Goal: Task Accomplishment & Management: Complete application form

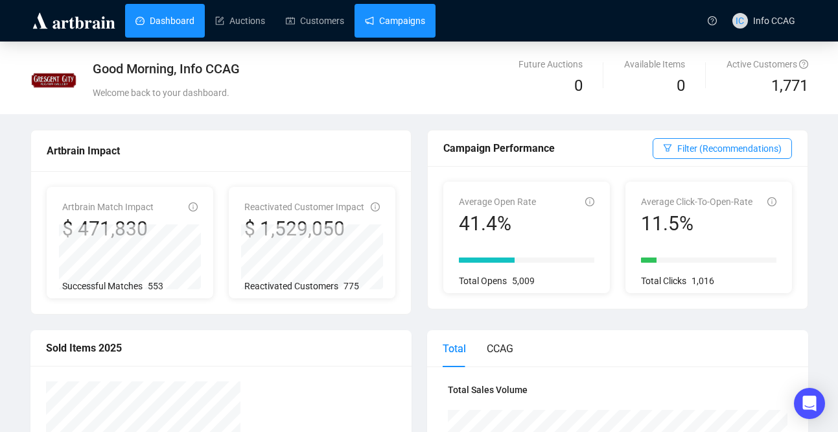
click at [408, 19] on link "Campaigns" at bounding box center [395, 21] width 60 height 34
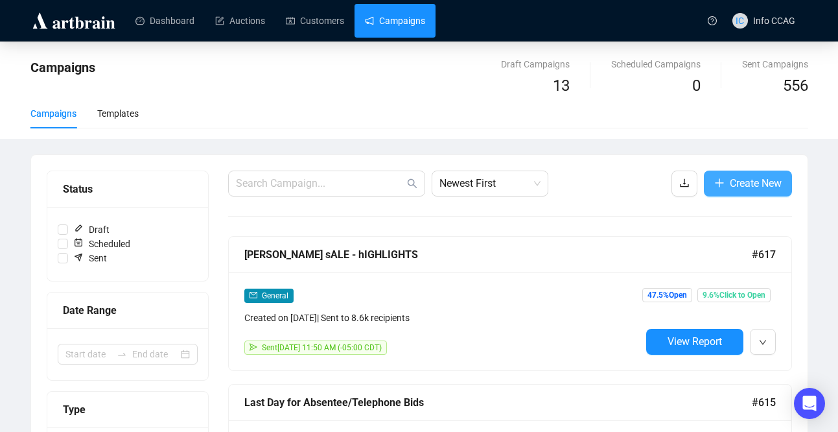
click at [725, 188] on button "Create New" at bounding box center [748, 184] width 88 height 26
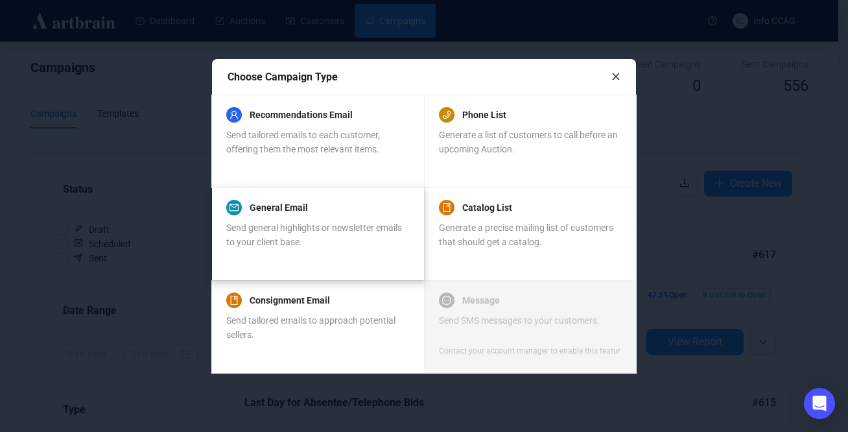
click at [300, 237] on span "Send general highlights or newsletter emails to your client base." at bounding box center [314, 234] width 176 height 25
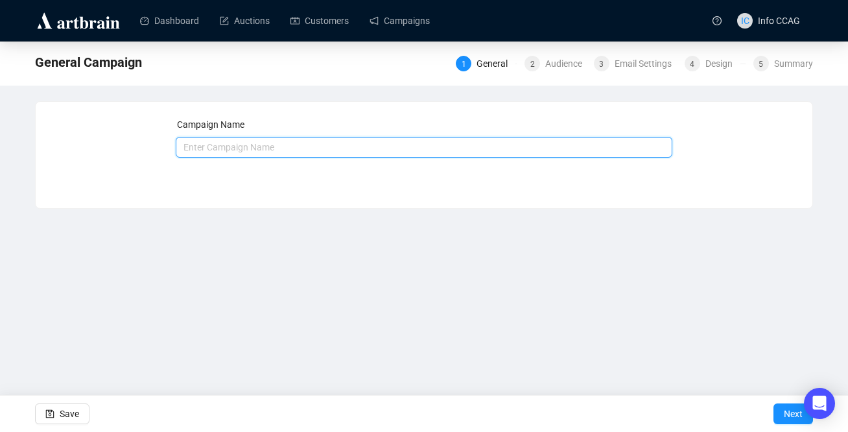
click at [285, 140] on input "text" at bounding box center [424, 147] width 497 height 21
type input "J"
type input "[PERSON_NAME] SALE - POST SALE"
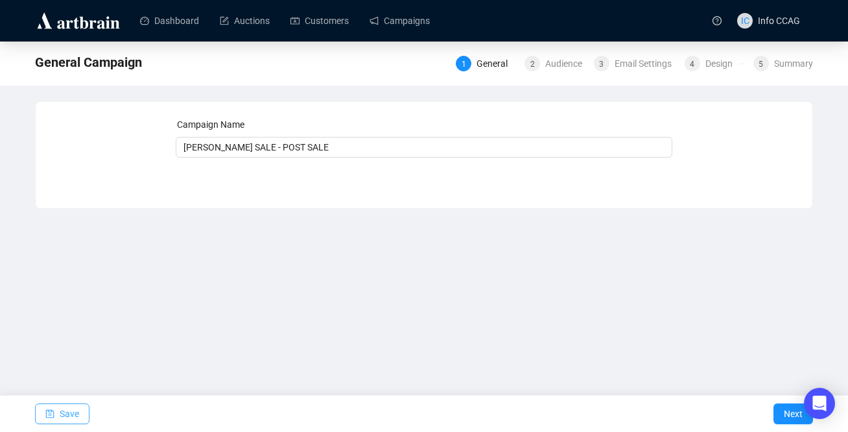
click at [60, 410] on span "Save" at bounding box center [69, 414] width 19 height 36
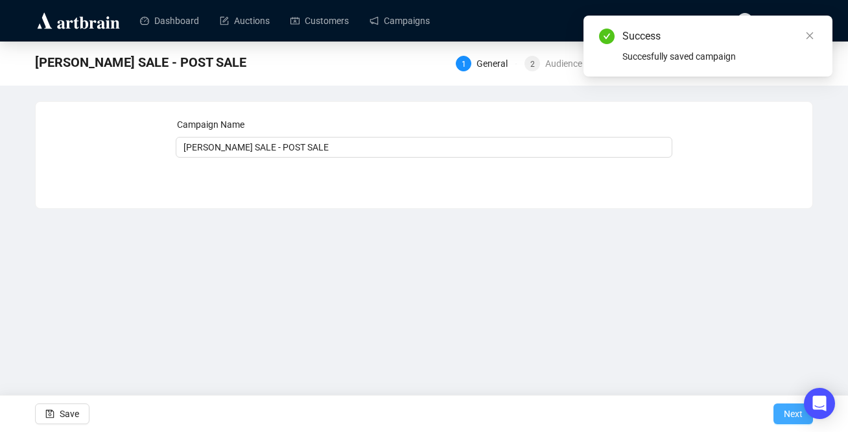
click at [794, 413] on span "Next" at bounding box center [793, 414] width 19 height 36
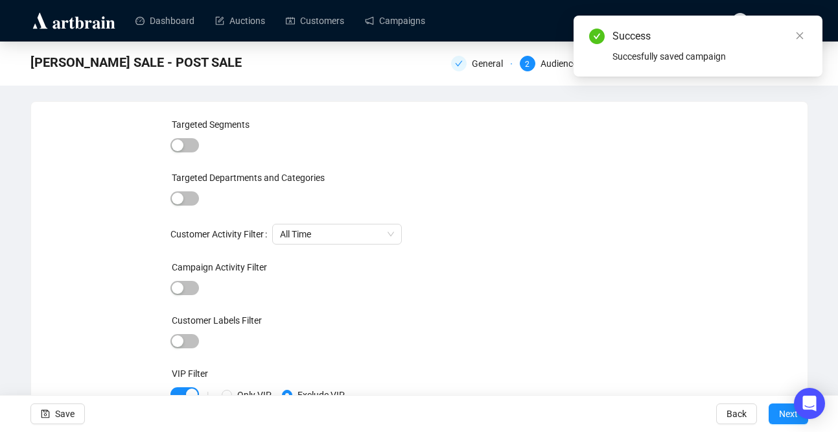
scroll to position [57, 0]
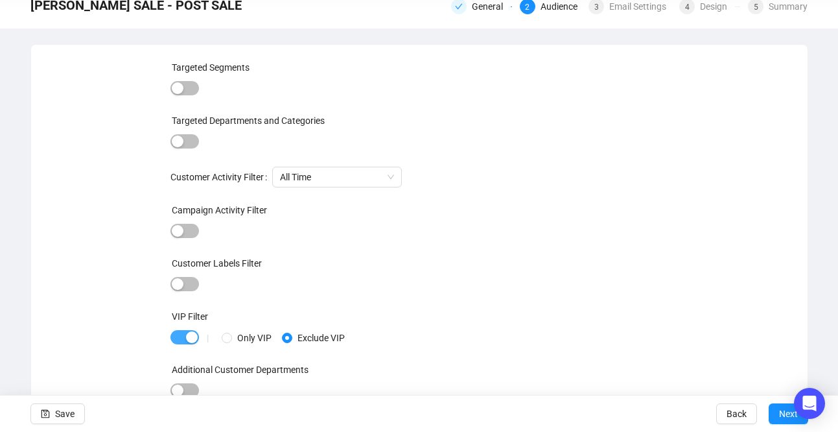
click at [181, 338] on span "button" at bounding box center [185, 337] width 29 height 14
click at [777, 418] on button "Next" at bounding box center [789, 413] width 40 height 21
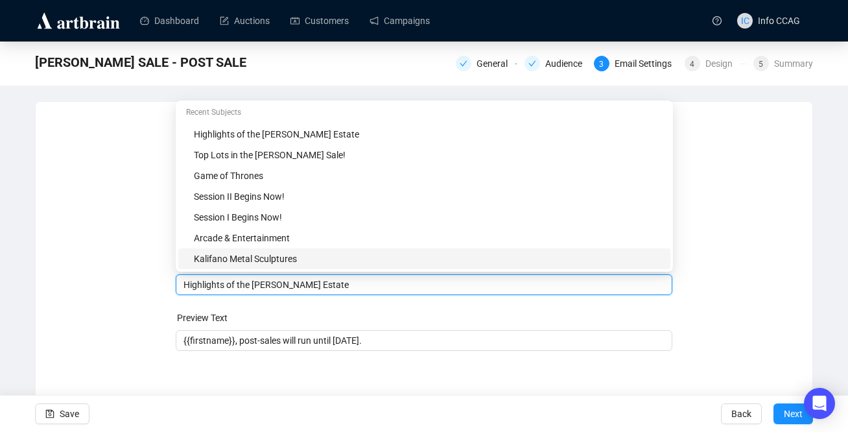
drag, startPoint x: 255, startPoint y: 260, endPoint x: 223, endPoint y: 261, distance: 32.4
click at [222, 261] on body "Dashboard Auctions Customers Campaigns IC Info CCAG JAEGER SALE - POST SALE Gen…" at bounding box center [424, 216] width 848 height 432
click at [255, 285] on input "Highlights of the Jaeger Estate" at bounding box center [424, 285] width 482 height 14
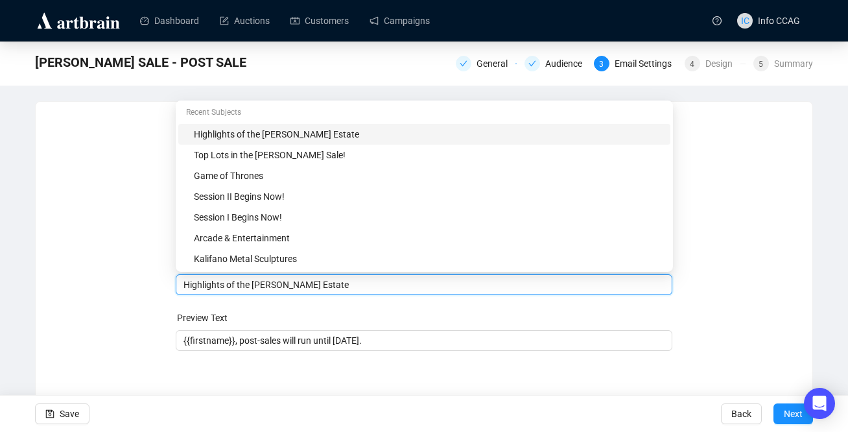
drag, startPoint x: 313, startPoint y: 289, endPoint x: 174, endPoint y: 287, distance: 138.1
click at [172, 287] on div "Sender Email info@crescentcityauctiongallery.com Sender Name Crescent City Auct…" at bounding box center [424, 241] width 746 height 249
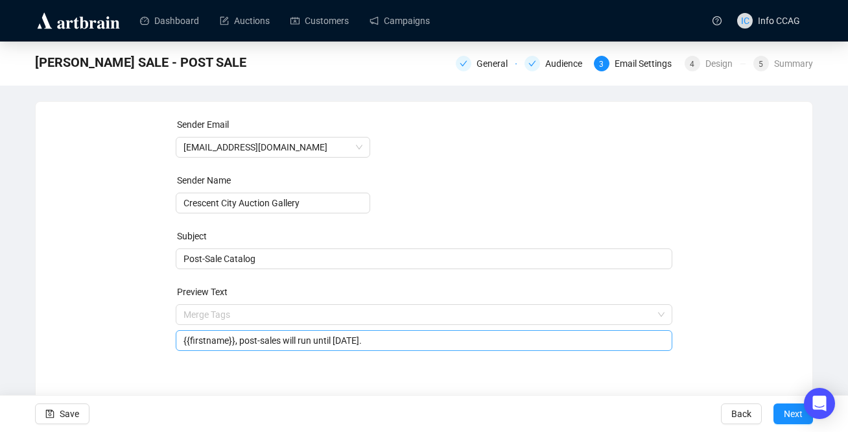
drag, startPoint x: 438, startPoint y: 338, endPoint x: 239, endPoint y: 341, distance: 198.4
click at [237, 341] on input "{{firstname}}, post-sales will run until Friday, August 22." at bounding box center [424, 340] width 482 height 14
click at [388, 338] on input "{{firstname}}, post-sales will run until Friday, August 22." at bounding box center [424, 340] width 482 height 14
click at [416, 339] on input "{{firstname}}, post-sales will run until Friday, August 22." at bounding box center [424, 340] width 482 height 14
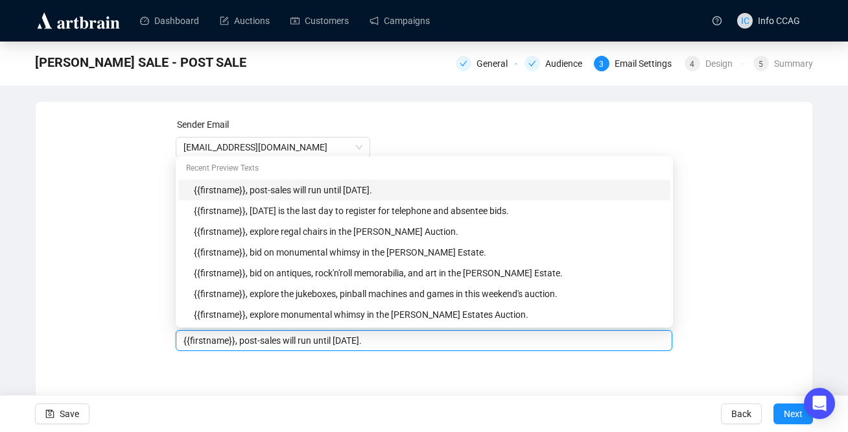
click at [420, 340] on input "{{firstname}}, post-sales will run until Friday, August 22." at bounding box center [424, 340] width 482 height 14
click at [503, 348] on div "{{firstname}}, post-sales will run until Friday, August 22." at bounding box center [424, 340] width 497 height 21
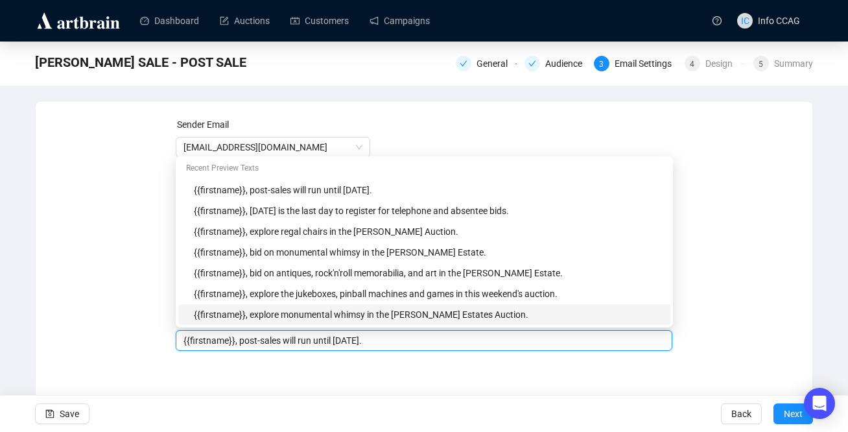
click at [734, 245] on div "Sender Email info@crescentcityauctiongallery.com Sender Name Crescent City Auct…" at bounding box center [424, 241] width 746 height 249
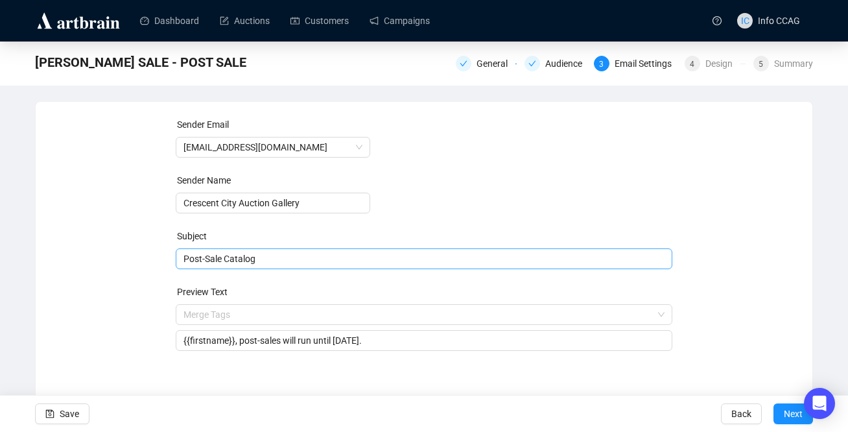
click at [335, 260] on span "Post-Sale Catalog" at bounding box center [424, 259] width 497 height 10
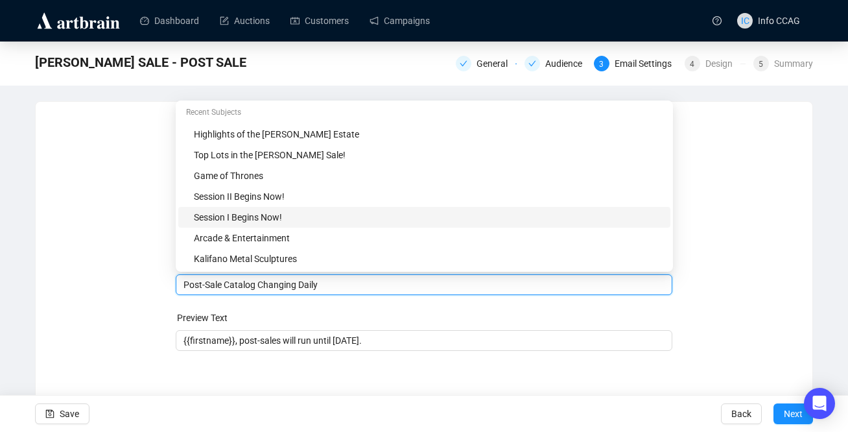
type input "Post-Sale Catalog Changing Daily"
click at [722, 210] on div "Sender Email info@crescentcityauctiongallery.com Sender Name Crescent City Auct…" at bounding box center [424, 241] width 746 height 249
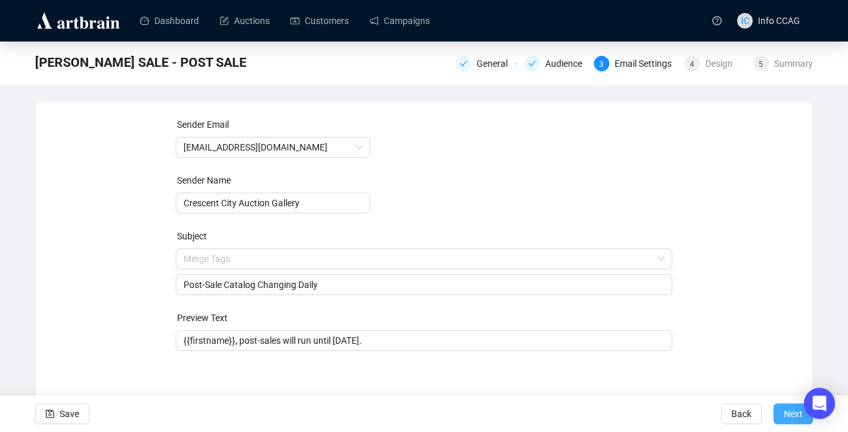
click at [784, 414] on span "Next" at bounding box center [793, 414] width 19 height 36
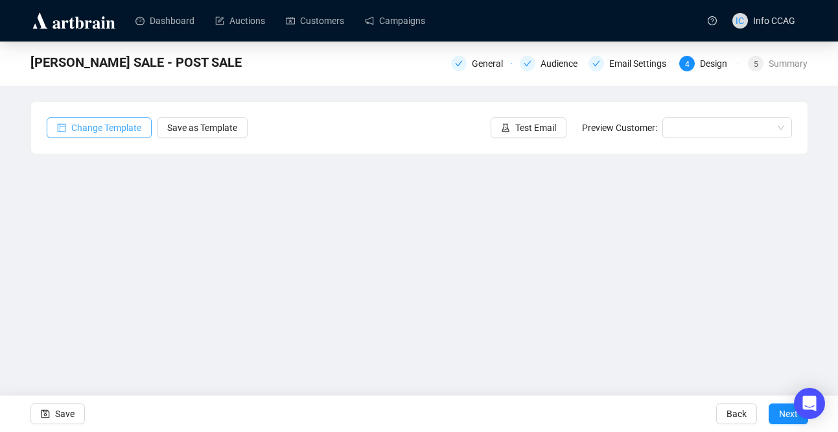
click at [123, 125] on span "Change Template" at bounding box center [106, 128] width 70 height 14
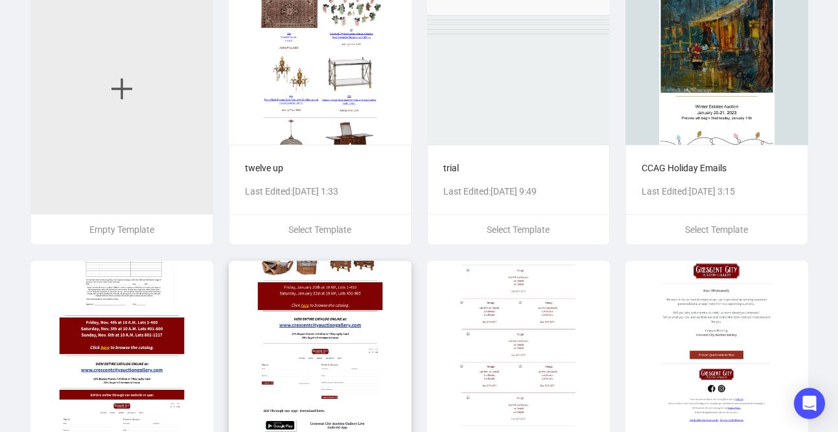
scroll to position [107, 0]
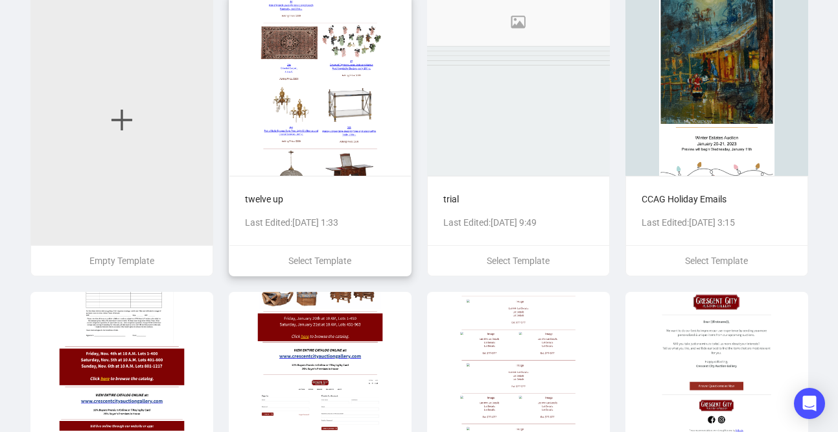
click at [359, 180] on div "twelve up Last Edited: Jul 21st 2025, 1:33" at bounding box center [321, 210] width 182 height 69
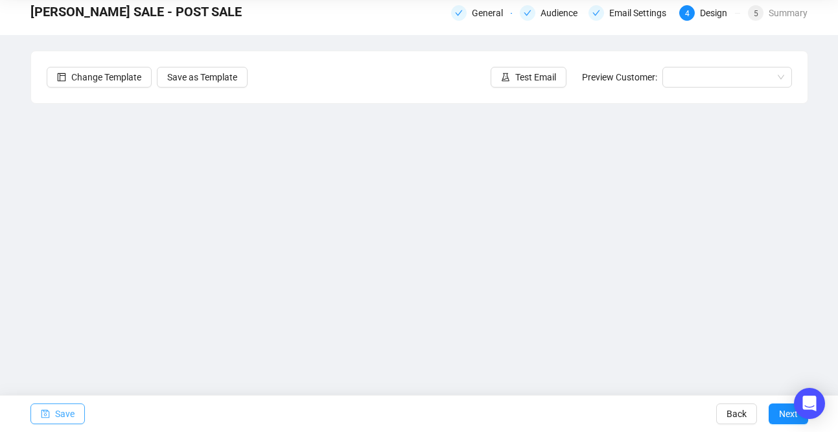
click at [56, 417] on span "Save" at bounding box center [64, 414] width 19 height 36
click at [75, 412] on button "Save" at bounding box center [57, 413] width 54 height 21
click at [61, 415] on span "Save" at bounding box center [64, 414] width 19 height 36
click at [781, 408] on span "Next" at bounding box center [788, 414] width 19 height 36
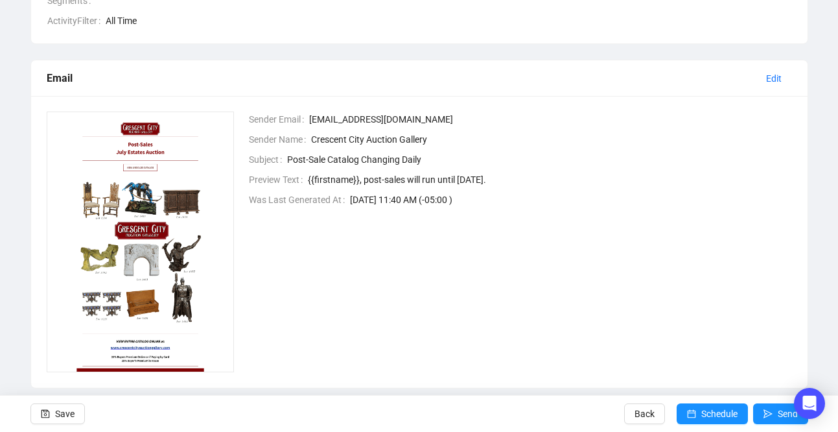
scroll to position [261, 0]
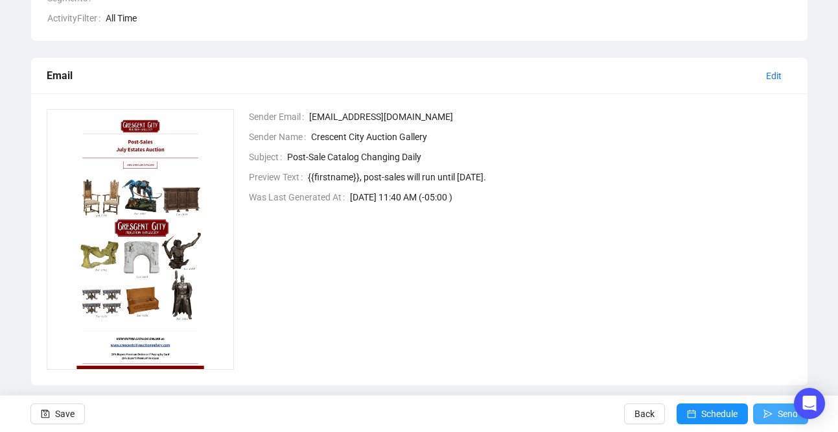
click at [778, 415] on span "Send" at bounding box center [788, 414] width 20 height 36
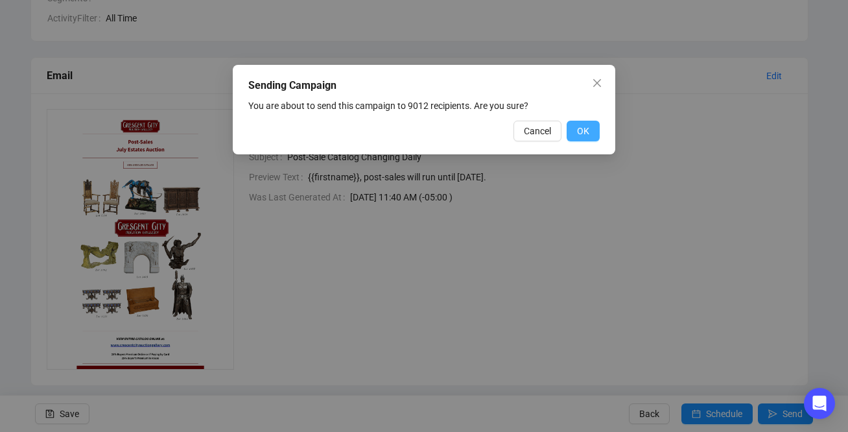
click at [585, 132] on span "OK" at bounding box center [583, 131] width 12 height 14
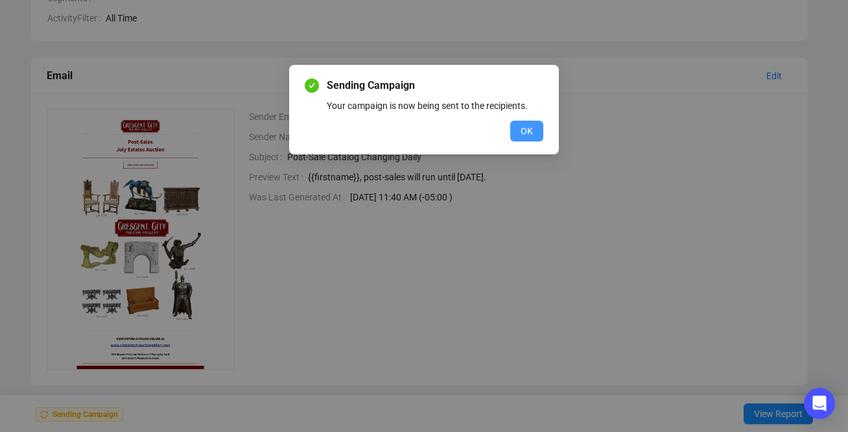
click at [530, 139] on button "OK" at bounding box center [526, 131] width 33 height 21
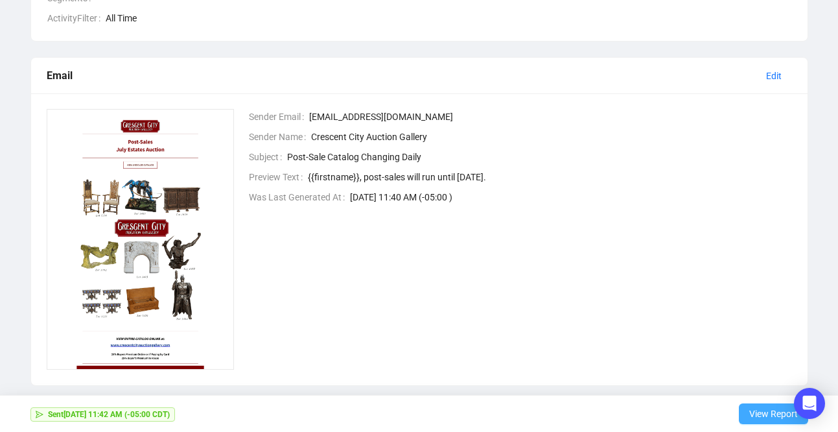
click at [770, 418] on span "View Report" at bounding box center [774, 414] width 49 height 36
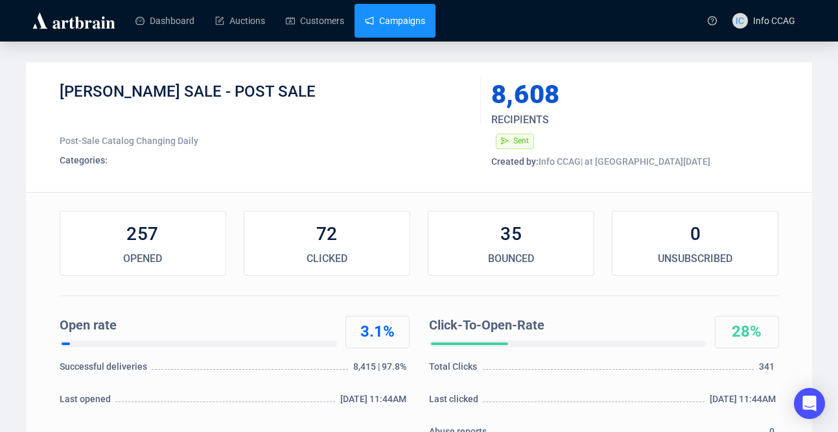
click at [410, 31] on link "Campaigns" at bounding box center [395, 21] width 60 height 34
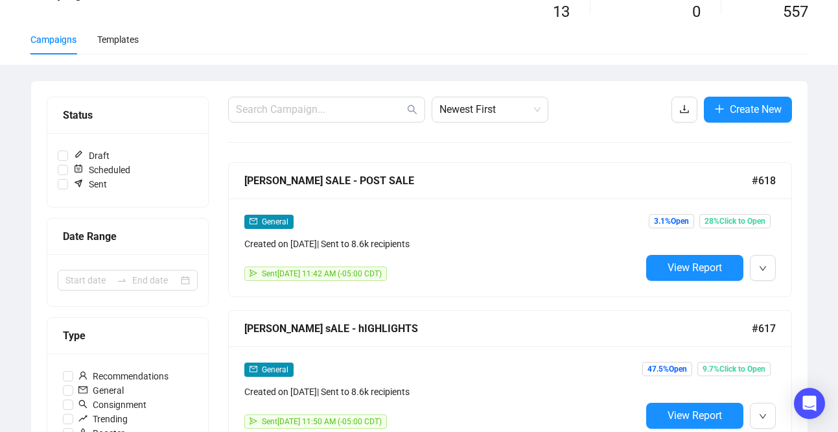
scroll to position [77, 0]
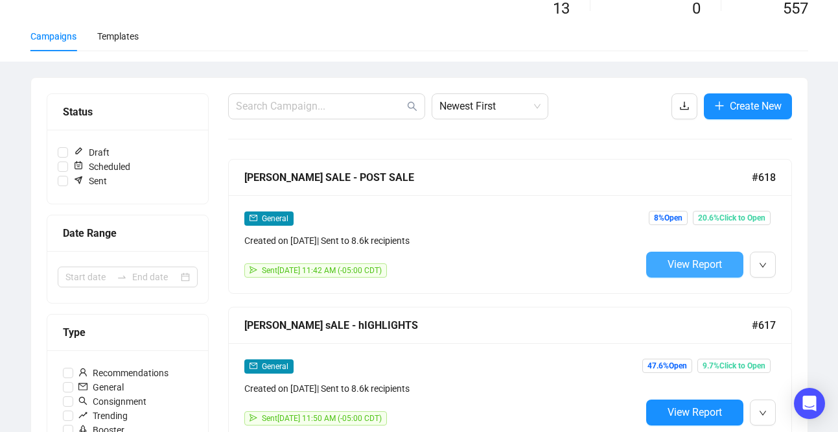
click at [696, 265] on span "View Report" at bounding box center [695, 264] width 54 height 12
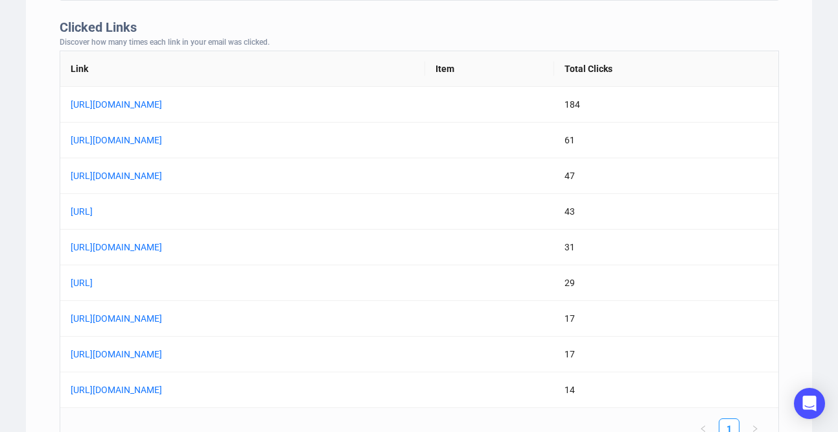
scroll to position [1050, 0]
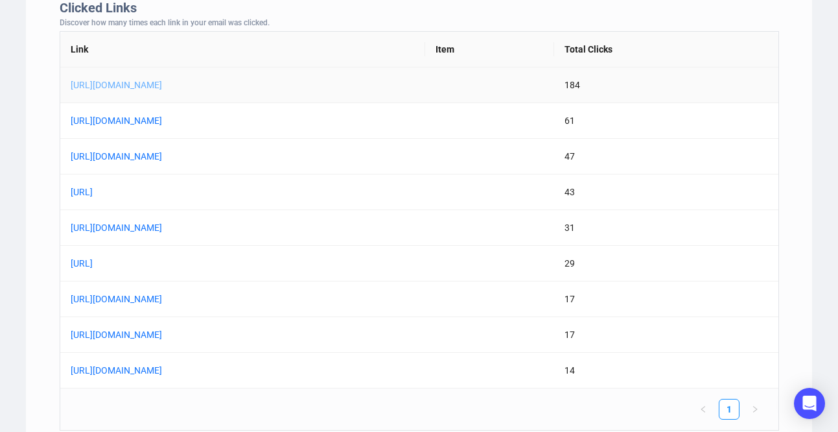
click at [333, 85] on link "[URL][DOMAIN_NAME]" at bounding box center [233, 85] width 324 height 14
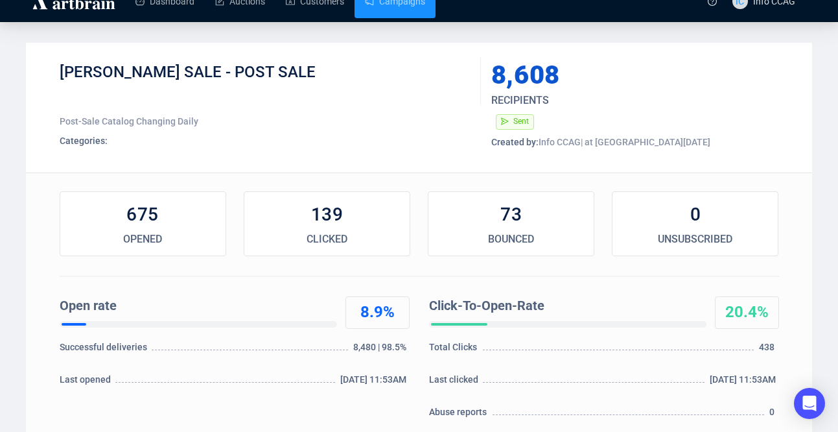
scroll to position [0, 0]
